Goal: Information Seeking & Learning: Find specific fact

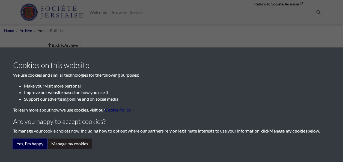
click at [34, 145] on button "Yes, I'm happy" at bounding box center [30, 144] width 34 height 10
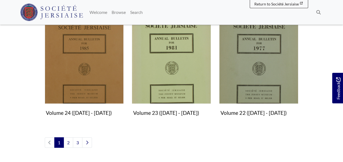
scroll to position [514, 0]
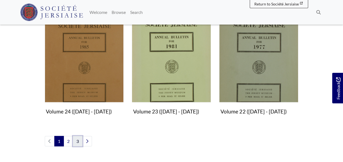
click at [76, 142] on link "3" at bounding box center [78, 141] width 10 height 10
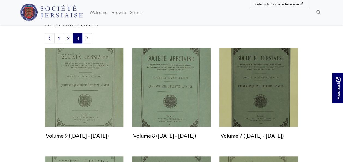
scroll to position [153, 0]
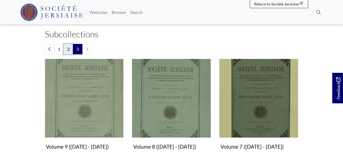
click at [68, 48] on link "2" at bounding box center [69, 49] width 10 height 10
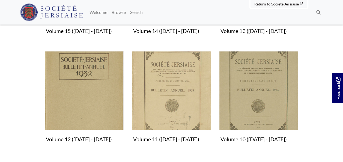
scroll to position [485, 0]
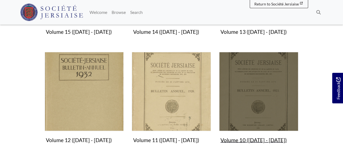
click at [253, 141] on figure "Volume 10 (1923 - 1927) Collection" at bounding box center [258, 99] width 79 height 94
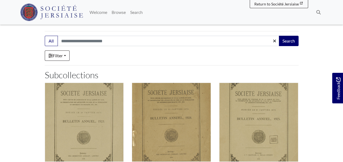
scroll to position [87, 0]
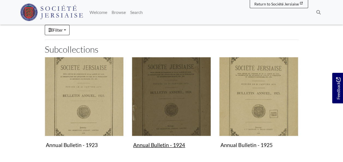
click at [173, 111] on img "Subcollection" at bounding box center [171, 96] width 79 height 79
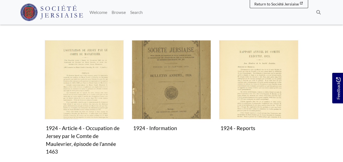
scroll to position [214, 0]
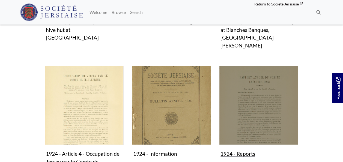
click at [243, 137] on figure "1924 - Reports Collection" at bounding box center [258, 113] width 79 height 94
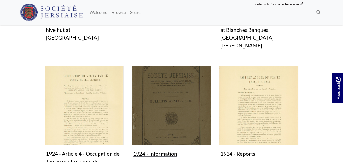
click at [158, 92] on img "Subcollection" at bounding box center [171, 105] width 79 height 79
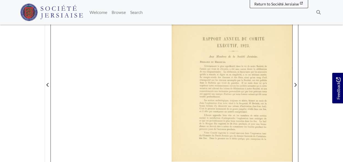
scroll to position [123, 0]
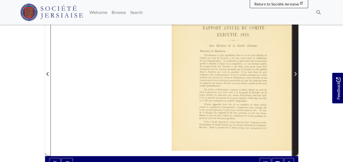
click at [295, 72] on icon "Next Page" at bounding box center [295, 74] width 3 height 4
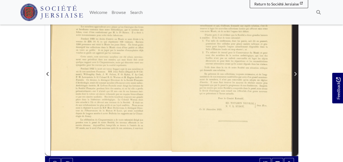
click at [295, 72] on icon "Next Page" at bounding box center [295, 74] width 3 height 4
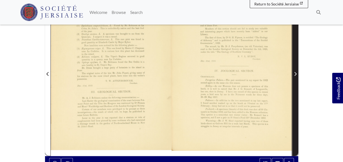
click at [295, 73] on icon "Next Page" at bounding box center [295, 74] width 3 height 4
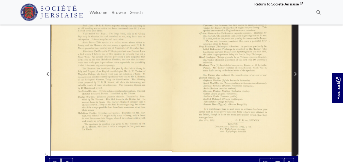
click at [295, 73] on icon "Next Page" at bounding box center [295, 74] width 3 height 4
click at [296, 73] on icon "Next Page" at bounding box center [295, 74] width 3 height 4
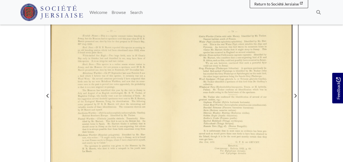
scroll to position [91, 0]
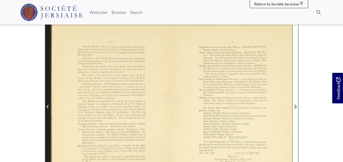
click at [47, 105] on icon "Previous Page" at bounding box center [47, 107] width 3 height 4
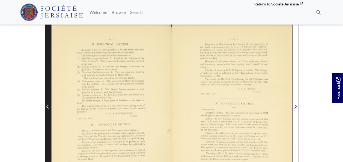
click at [48, 105] on icon "Previous Page" at bounding box center [47, 107] width 2 height 4
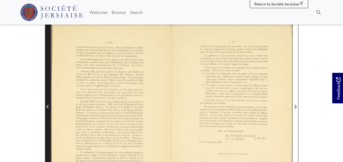
click at [47, 106] on icon "Previous Page" at bounding box center [47, 107] width 3 height 4
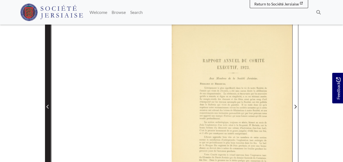
click at [47, 106] on icon "Previous Page" at bounding box center [47, 107] width 3 height 4
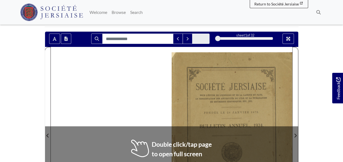
scroll to position [84, 0]
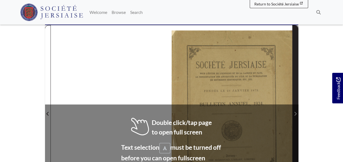
click at [296, 114] on icon "Next Page" at bounding box center [296, 114] width 2 height 4
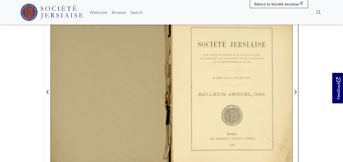
scroll to position [116, 0]
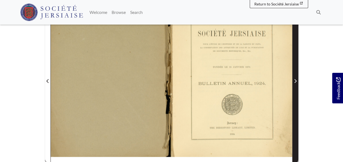
click at [295, 80] on icon "Next Page" at bounding box center [295, 81] width 3 height 4
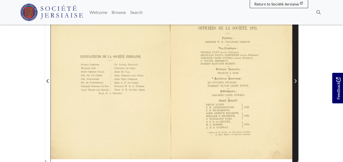
click at [296, 80] on icon "Next Page" at bounding box center [295, 81] width 3 height 4
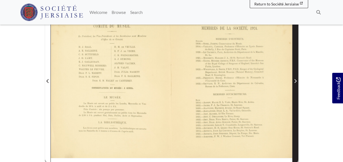
click at [296, 80] on icon "Next Page" at bounding box center [295, 81] width 3 height 4
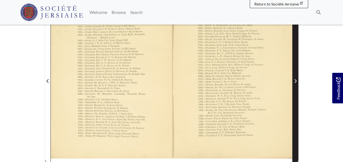
click at [296, 80] on icon "Next Page" at bounding box center [295, 81] width 3 height 4
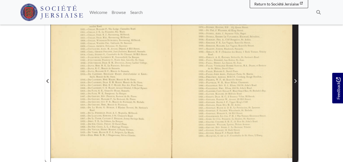
click at [296, 80] on icon "Next Page" at bounding box center [295, 81] width 3 height 4
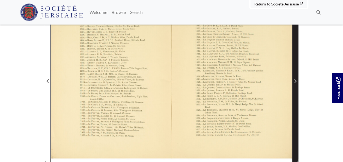
click at [296, 80] on icon "Next Page" at bounding box center [295, 81] width 3 height 4
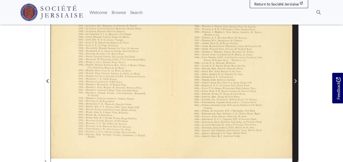
click at [296, 80] on icon "Next Page" at bounding box center [295, 81] width 3 height 4
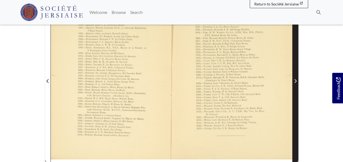
click at [296, 80] on icon "Next Page" at bounding box center [295, 81] width 3 height 4
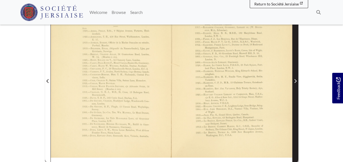
click at [296, 80] on icon "Next Page" at bounding box center [295, 81] width 3 height 4
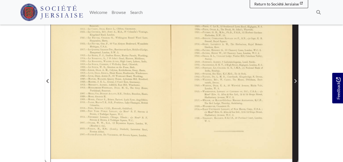
click at [296, 80] on icon "Next Page" at bounding box center [295, 81] width 3 height 4
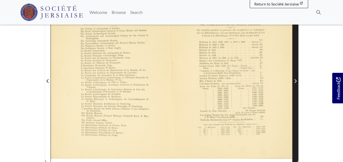
click at [296, 79] on icon "Next Page" at bounding box center [296, 81] width 2 height 4
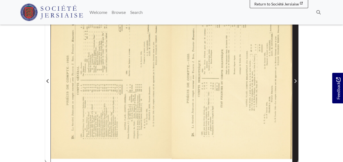
click at [296, 79] on icon "Next Page" at bounding box center [296, 81] width 2 height 4
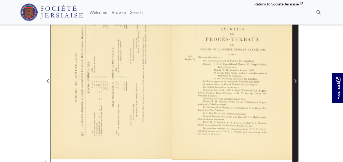
click at [296, 79] on icon "Next Page" at bounding box center [295, 81] width 3 height 4
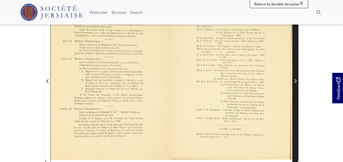
click at [296, 80] on icon "Next Page" at bounding box center [295, 81] width 3 height 4
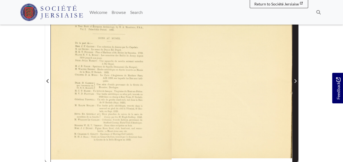
click at [296, 81] on icon "Next Page" at bounding box center [296, 81] width 2 height 4
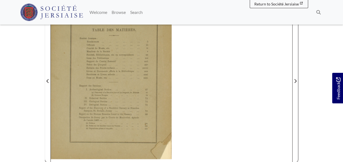
click at [151, 100] on div at bounding box center [111, 77] width 121 height 171
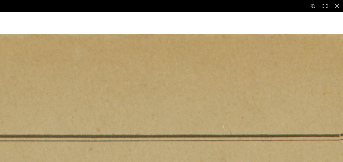
scroll to position [248, 0]
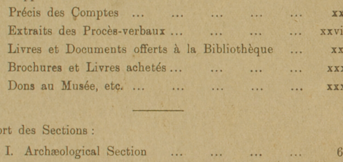
click at [176, 16] on img at bounding box center [146, 86] width 676 height 956
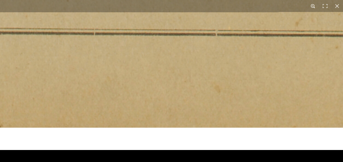
click at [314, 6] on button at bounding box center [313, 6] width 12 height 12
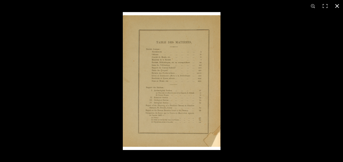
click at [336, 8] on button at bounding box center [337, 6] width 12 height 12
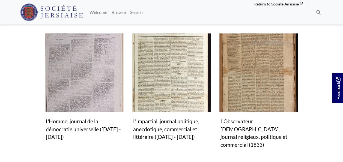
scroll to position [539, 0]
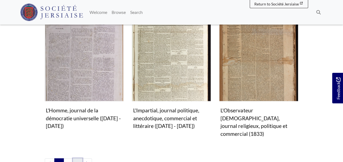
click at [77, 159] on link "3" at bounding box center [78, 164] width 10 height 10
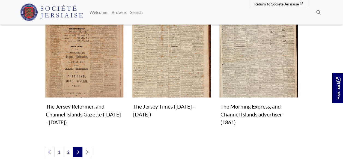
scroll to position [317, 0]
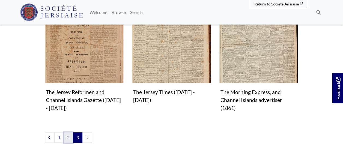
click at [66, 132] on link "2" at bounding box center [69, 137] width 10 height 10
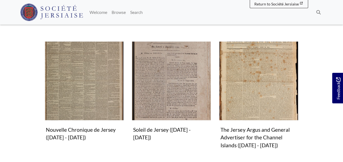
scroll to position [524, 0]
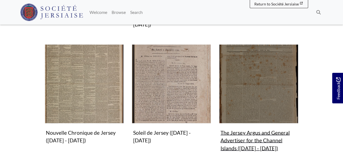
click at [240, 75] on img "Subcollection" at bounding box center [258, 84] width 79 height 79
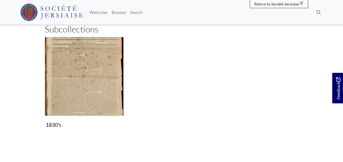
scroll to position [66, 0]
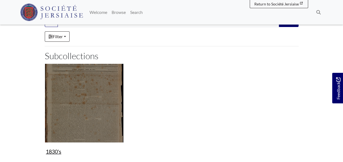
click at [94, 121] on img "Subcollection" at bounding box center [84, 103] width 79 height 79
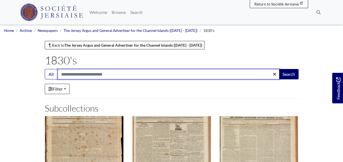
click at [83, 74] on input "Search:" at bounding box center [169, 74] width 222 height 10
type input "********"
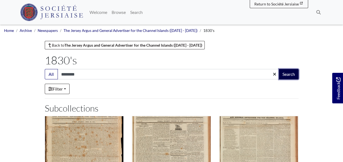
click at [288, 76] on button "Search" at bounding box center [289, 74] width 20 height 10
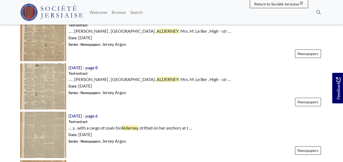
scroll to position [390, 0]
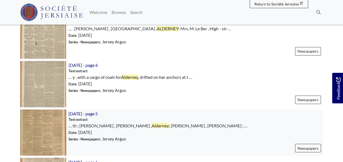
click at [49, 136] on img at bounding box center [43, 133] width 46 height 46
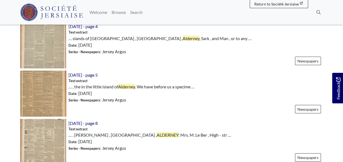
scroll to position [783, 0]
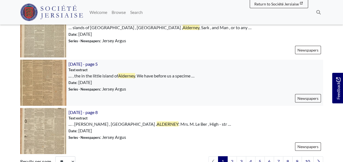
click at [46, 80] on img at bounding box center [43, 83] width 46 height 46
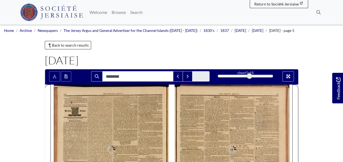
type input "********"
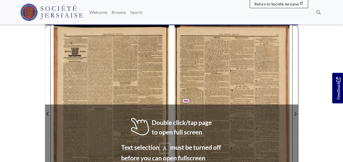
scroll to position [87, 0]
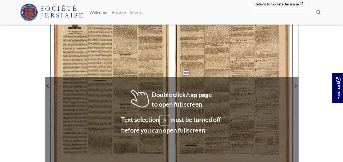
click at [208, 74] on span "Sir" at bounding box center [208, 75] width 2 height 2
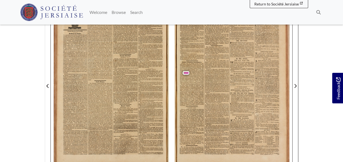
click at [202, 75] on span "Fauvel" at bounding box center [202, 75] width 5 height 2
drag, startPoint x: 202, startPoint y: 75, endPoint x: 193, endPoint y: 78, distance: 9.2
click at [193, 78] on span "June" at bounding box center [193, 78] width 3 height 2
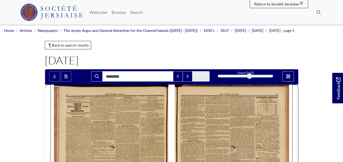
type input "********"
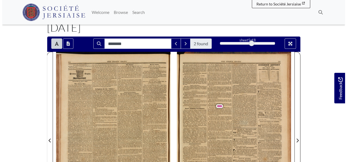
scroll to position [7, 0]
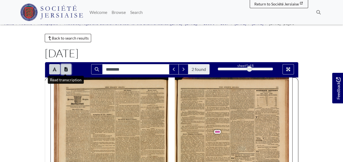
click at [66, 70] on icon "Open transcription window" at bounding box center [65, 69] width 3 height 4
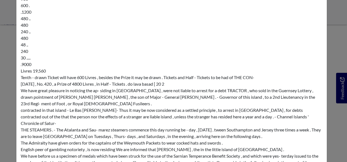
scroll to position [1890, 0]
